Goal: Information Seeking & Learning: Learn about a topic

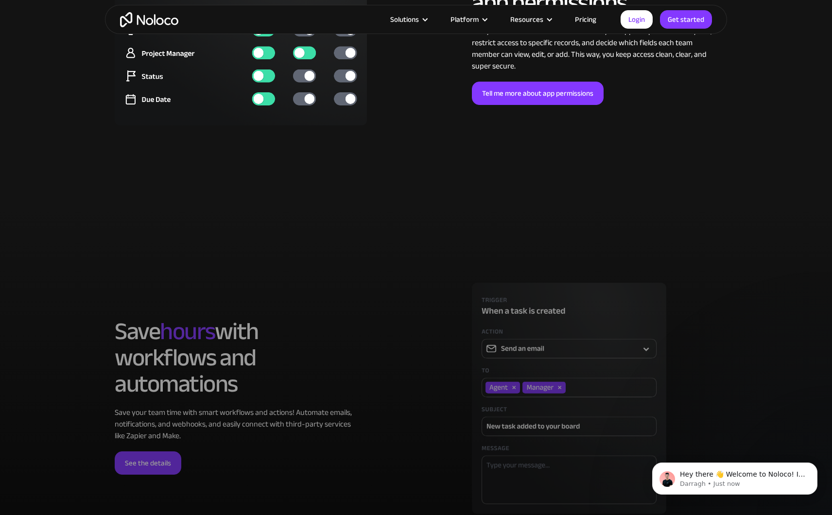
scroll to position [2537, 0]
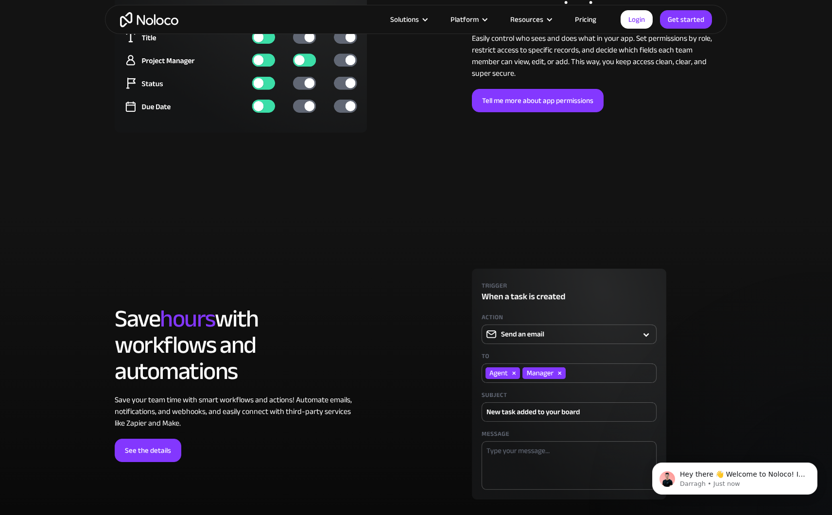
click at [587, 21] on link "Pricing" at bounding box center [586, 19] width 46 height 13
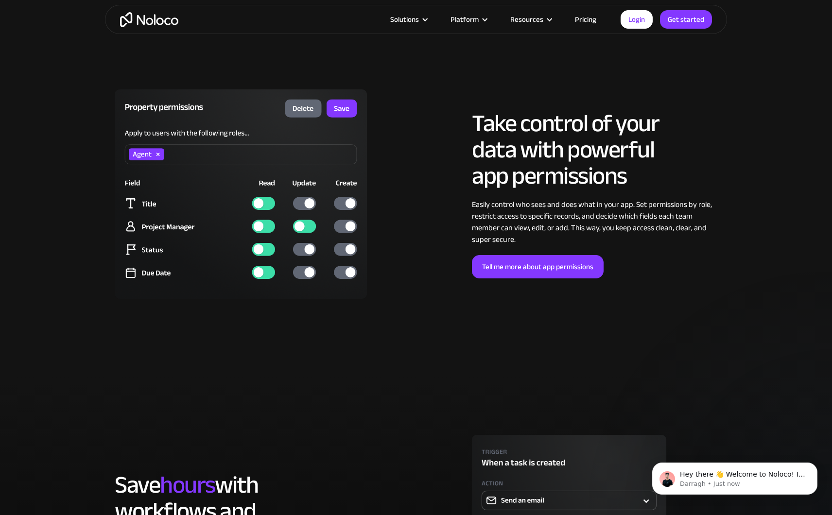
scroll to position [2391, 0]
